Goal: Find specific page/section: Find specific page/section

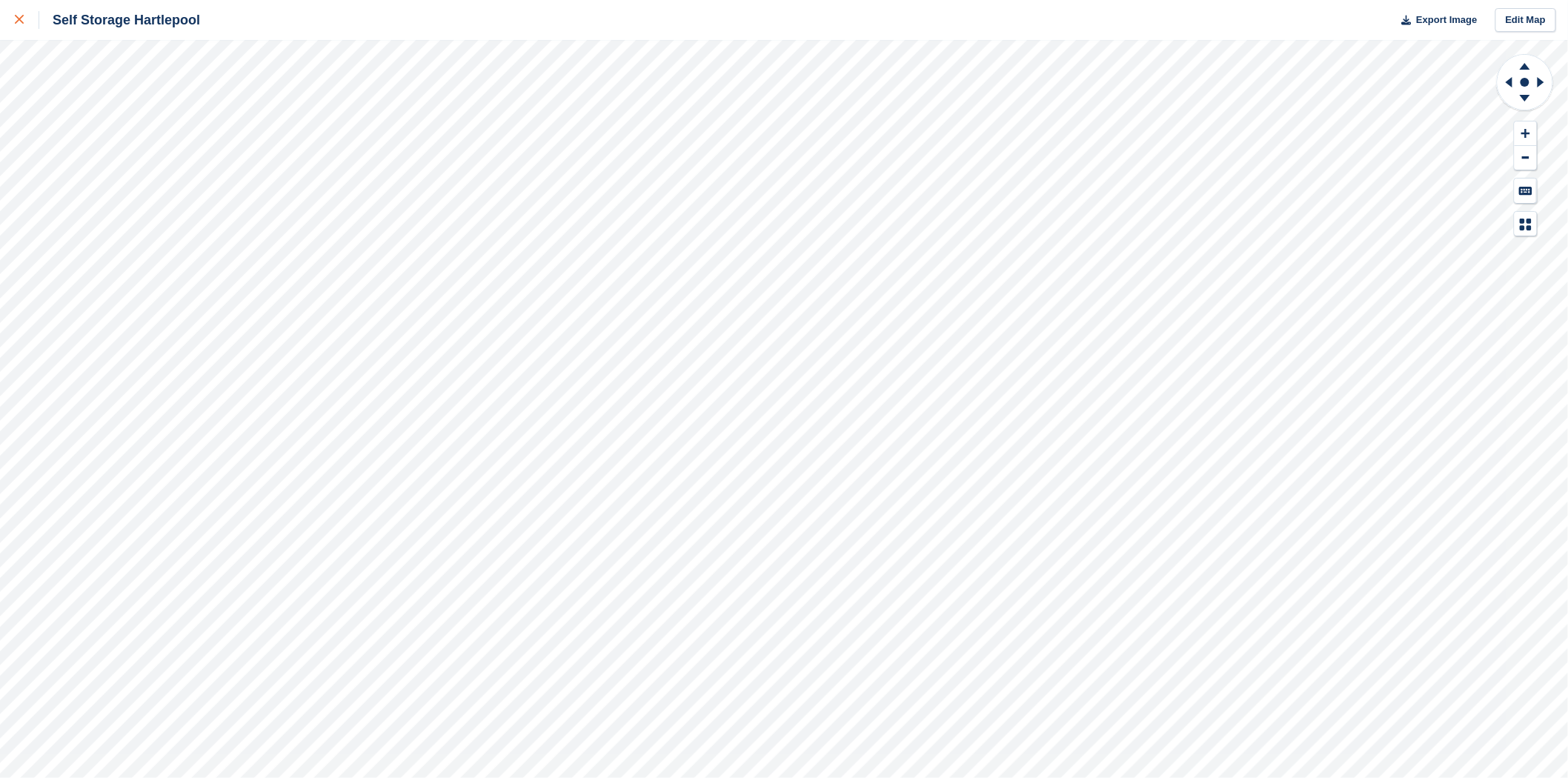
click at [17, 18] on icon at bounding box center [19, 19] width 9 height 9
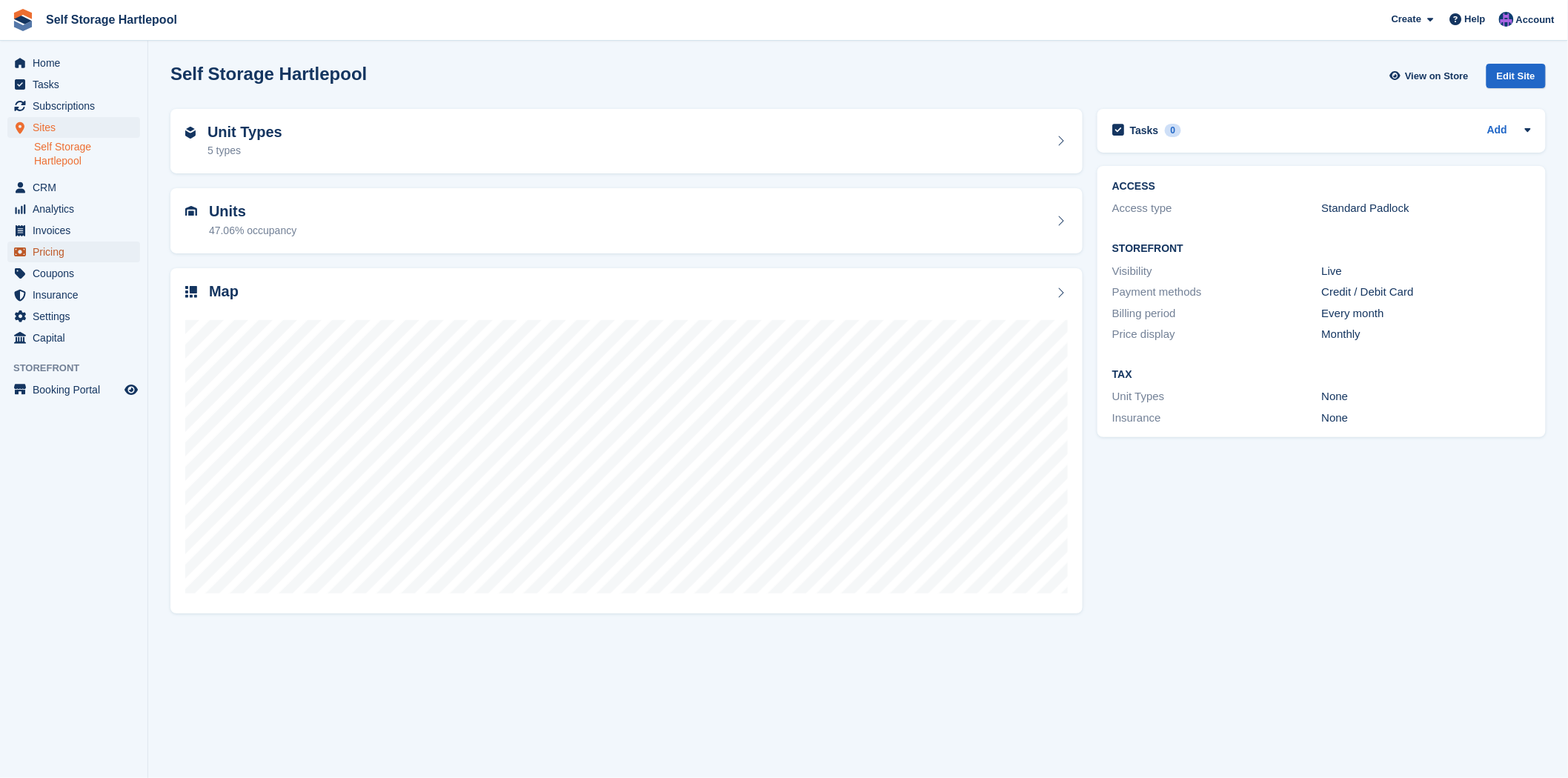
click at [53, 257] on span "Pricing" at bounding box center [77, 252] width 89 height 21
